Goal: Navigation & Orientation: Find specific page/section

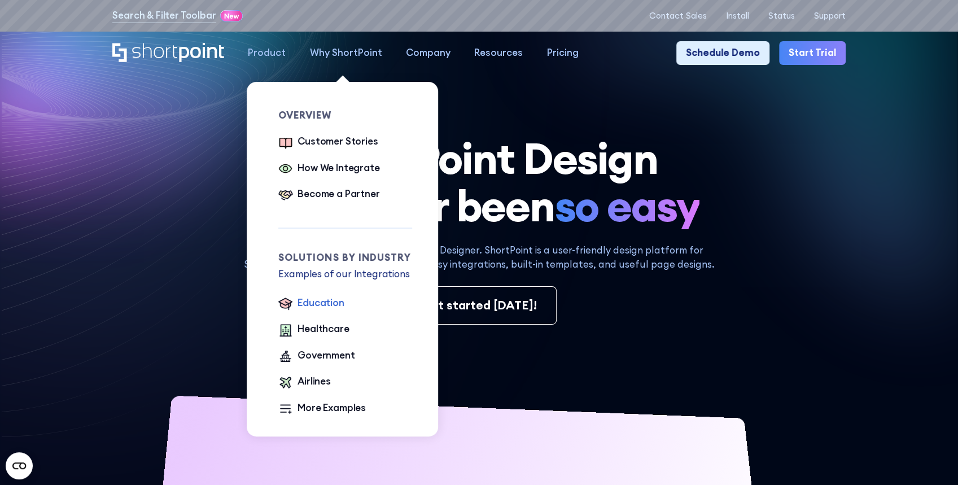
click at [339, 302] on div "Education" at bounding box center [320, 303] width 46 height 14
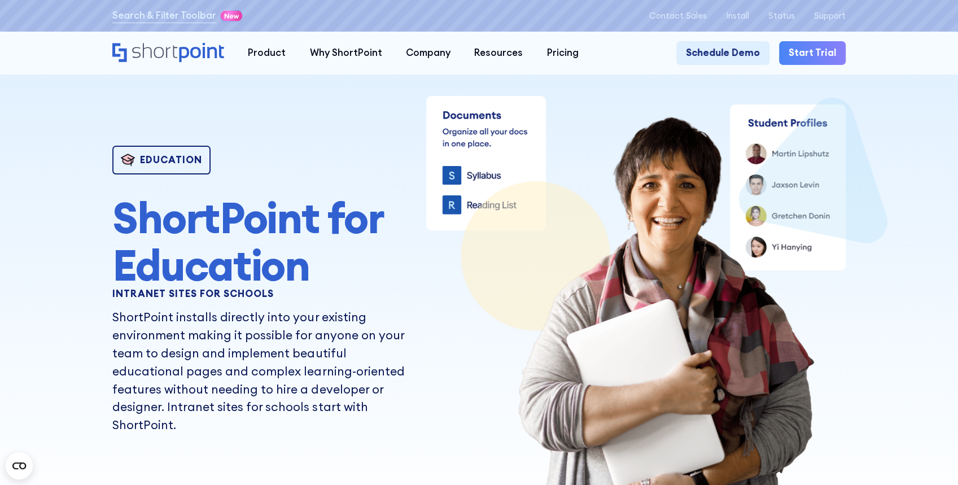
click at [167, 52] on icon "Home" at bounding box center [167, 52] width 111 height 19
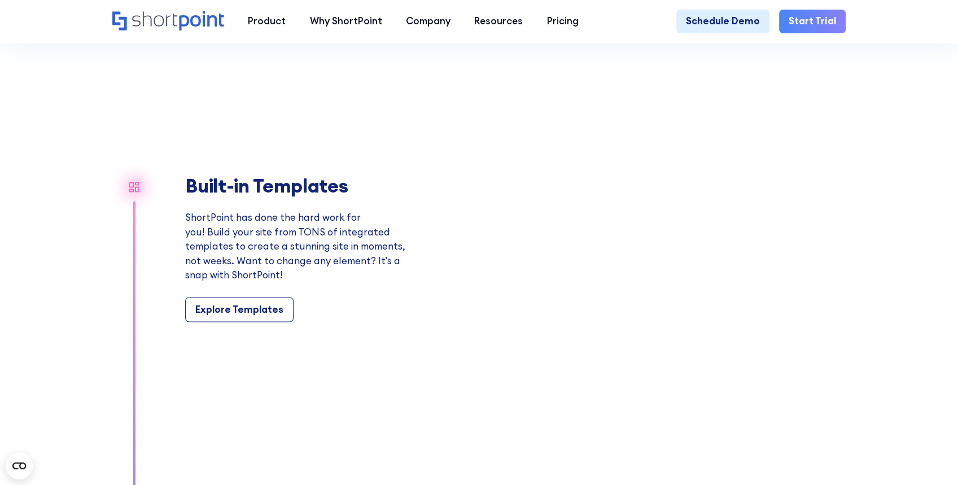
scroll to position [1053, 0]
click at [220, 317] on div "Explore Templates" at bounding box center [239, 310] width 88 height 14
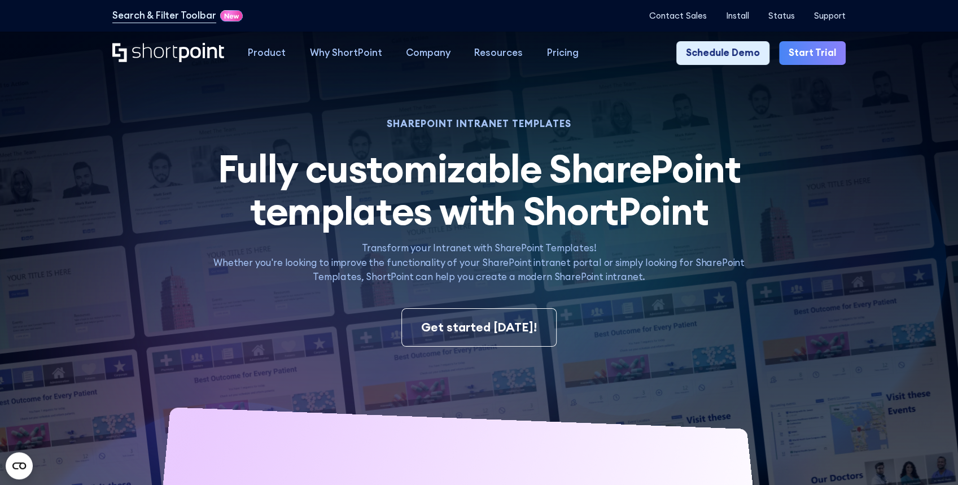
click at [740, 231] on h2 "Fully customizable SharePoint templates with ShortPoint SharePoint templates by…" at bounding box center [479, 189] width 560 height 84
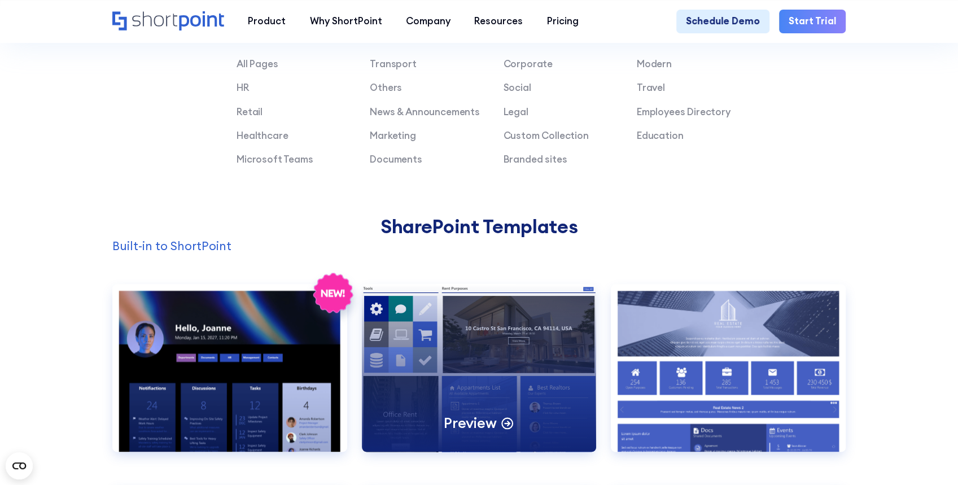
scroll to position [1053, 0]
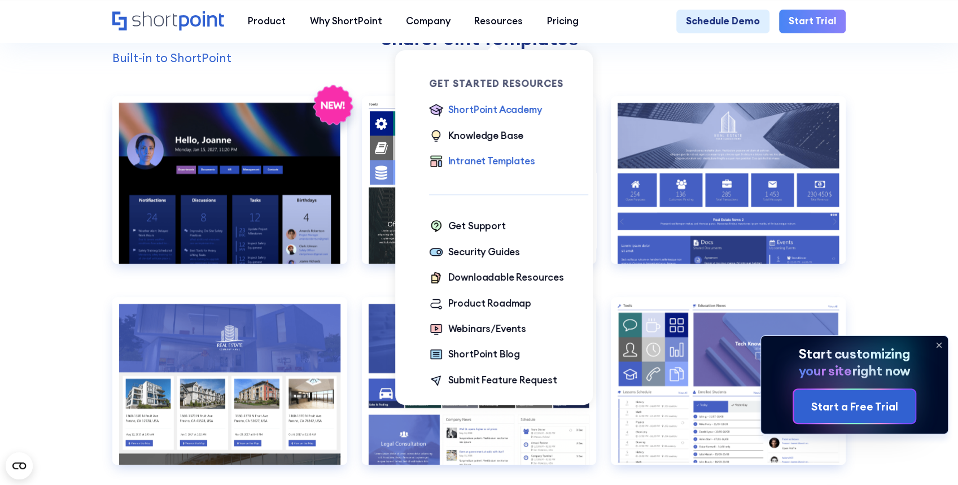
click at [481, 113] on div "ShortPoint Academy" at bounding box center [495, 110] width 94 height 14
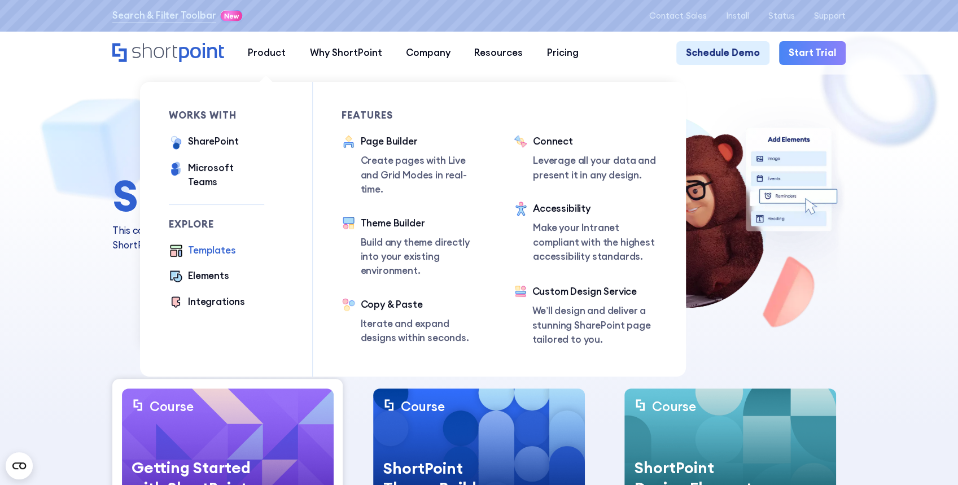
click at [193, 243] on div "Templates" at bounding box center [211, 250] width 47 height 14
